Goal: Find specific page/section: Find specific page/section

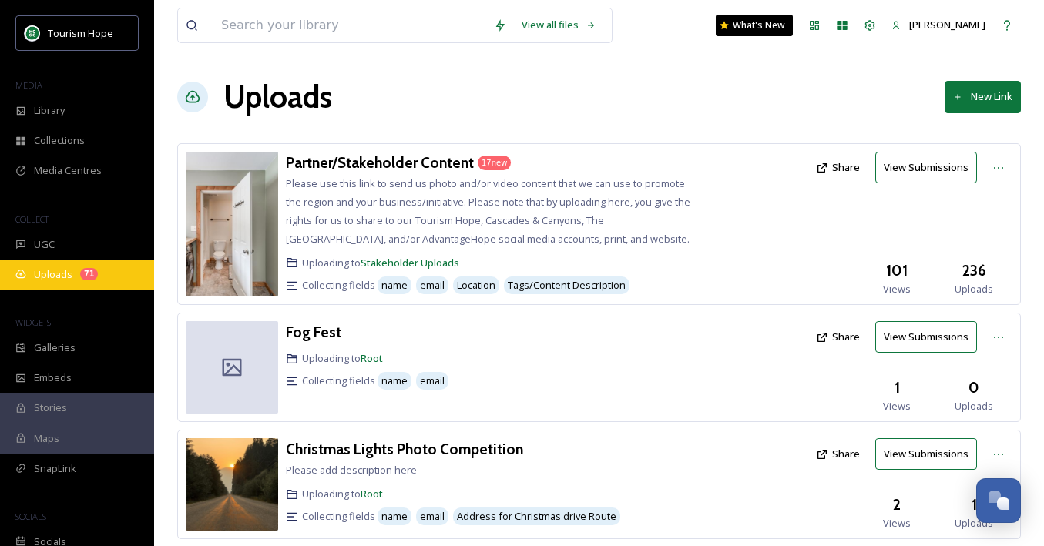
click at [54, 277] on span "Uploads" at bounding box center [53, 274] width 39 height 15
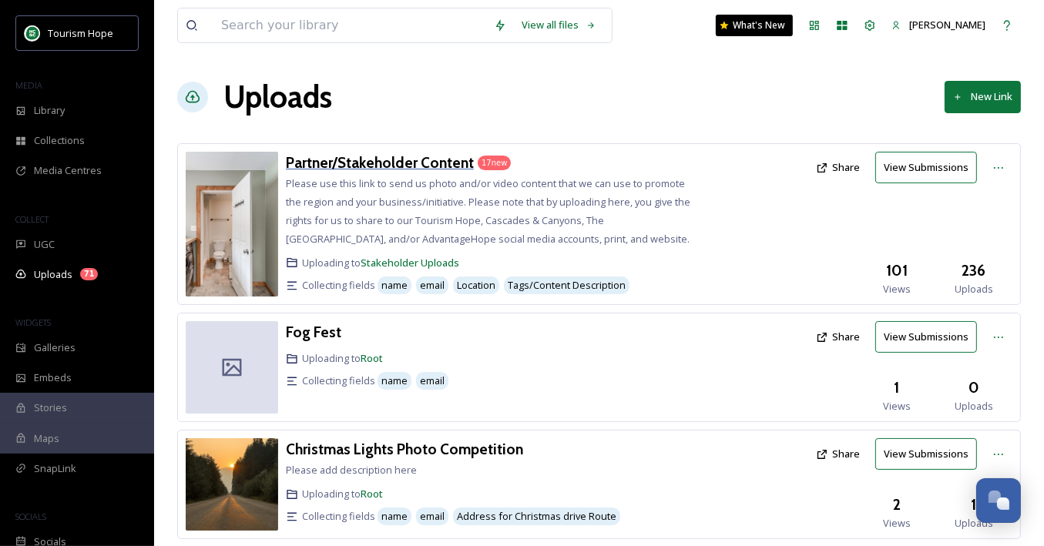
click at [372, 166] on h3 "Partner/Stakeholder Content" at bounding box center [380, 162] width 188 height 18
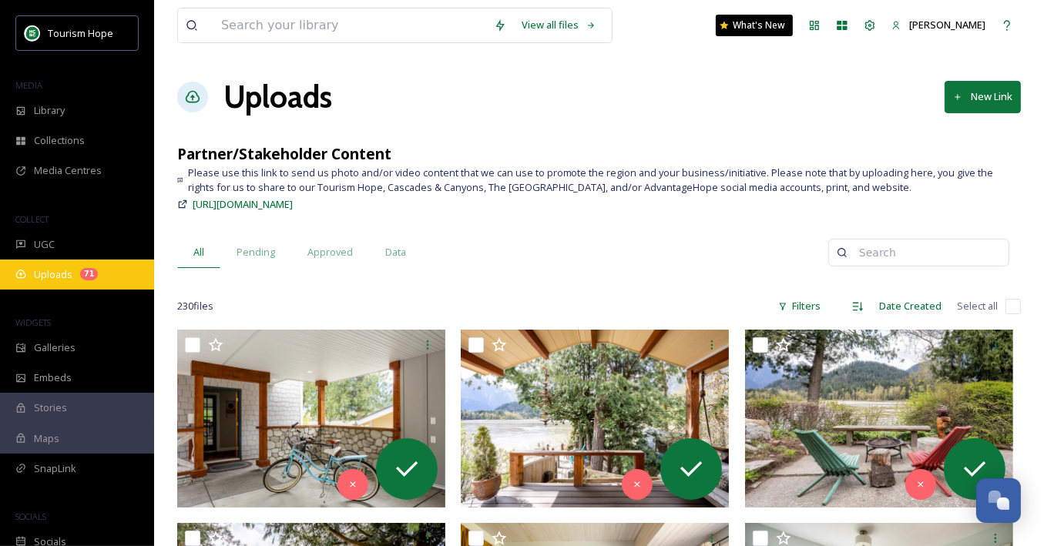
click at [76, 269] on div "Uploads 71" at bounding box center [77, 275] width 154 height 30
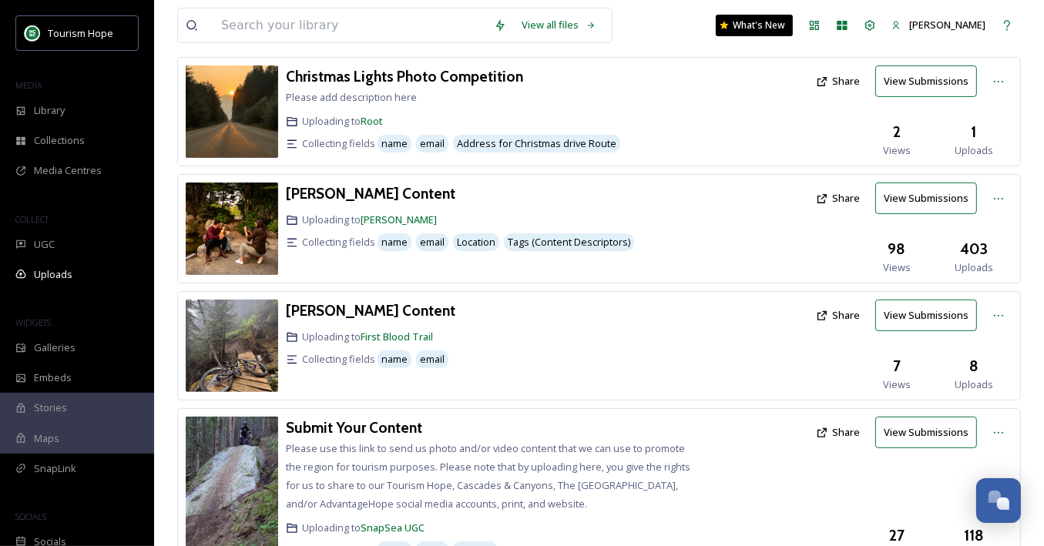
scroll to position [373, 0]
